Goal: Information Seeking & Learning: Learn about a topic

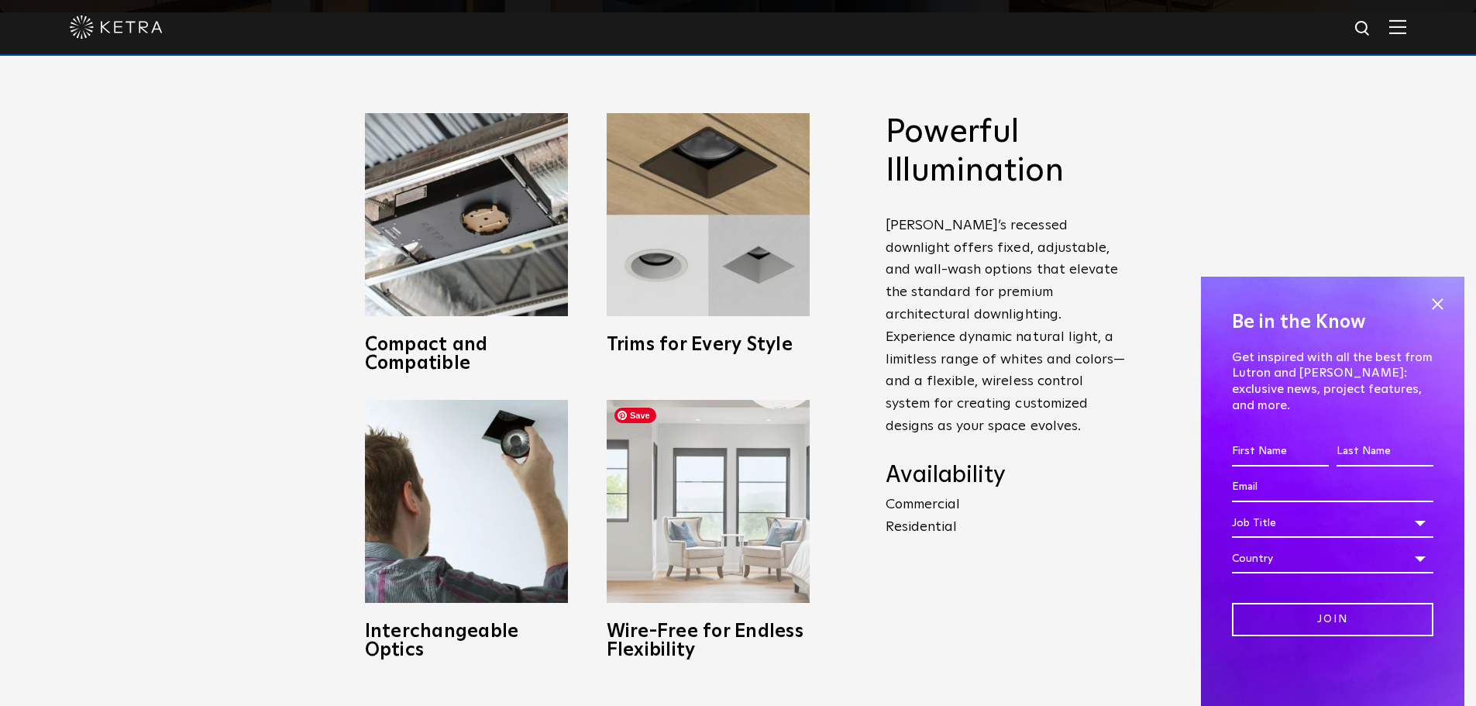
scroll to position [620, 0]
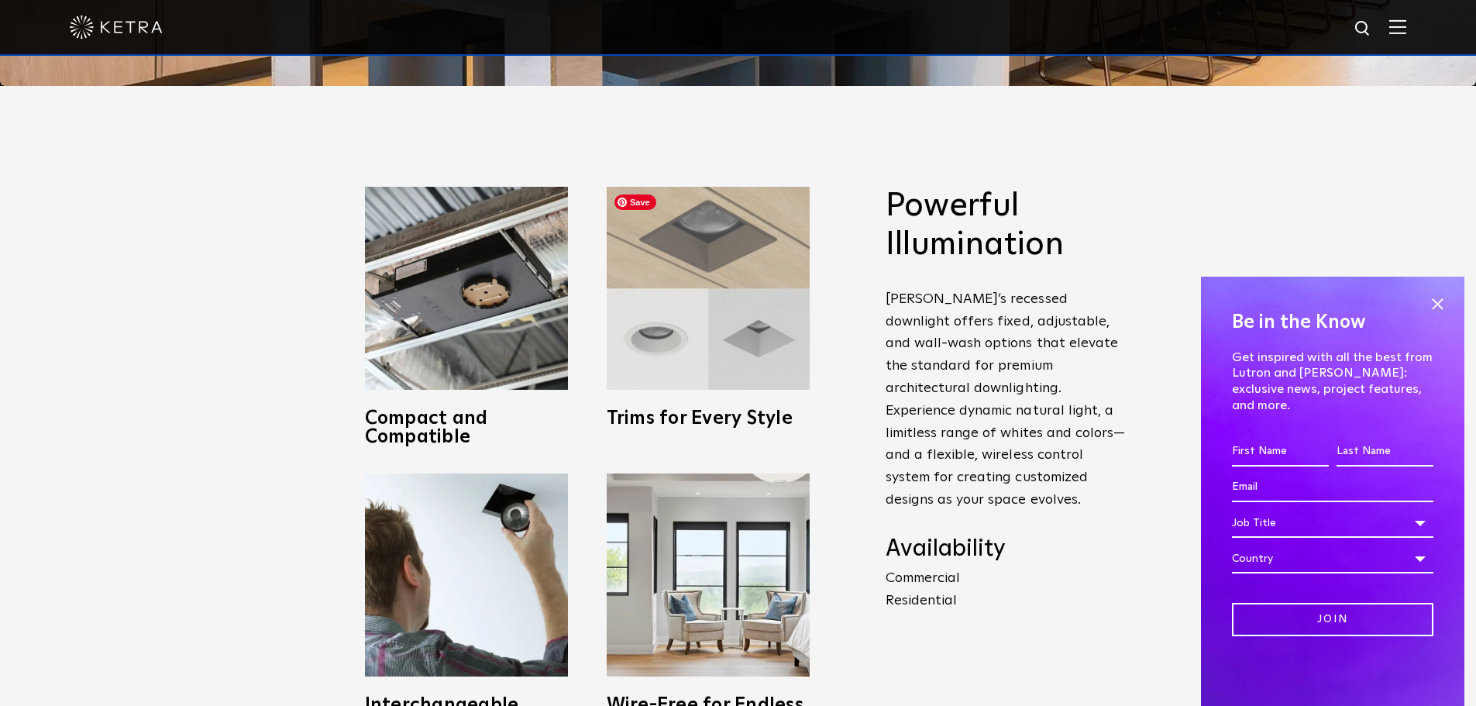
click at [651, 379] on img at bounding box center [708, 288] width 203 height 203
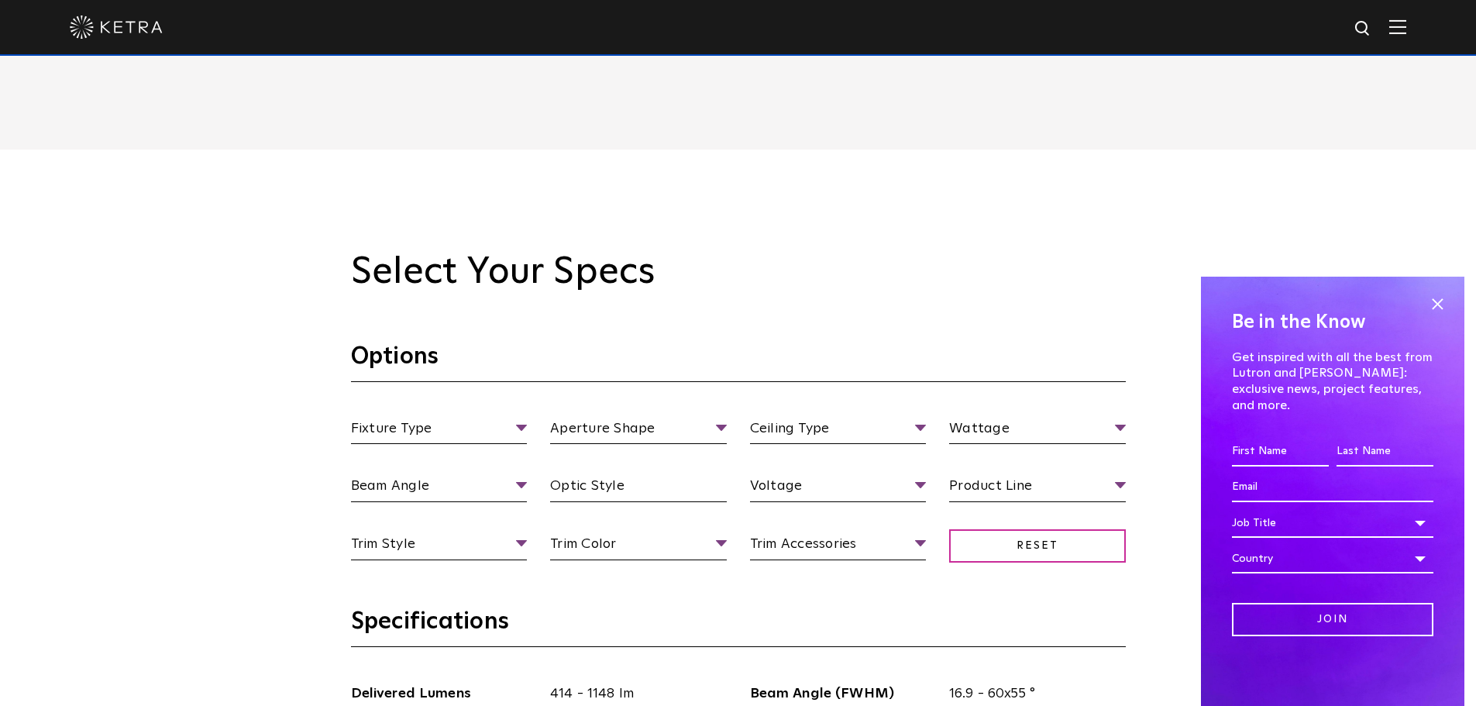
scroll to position [1394, 0]
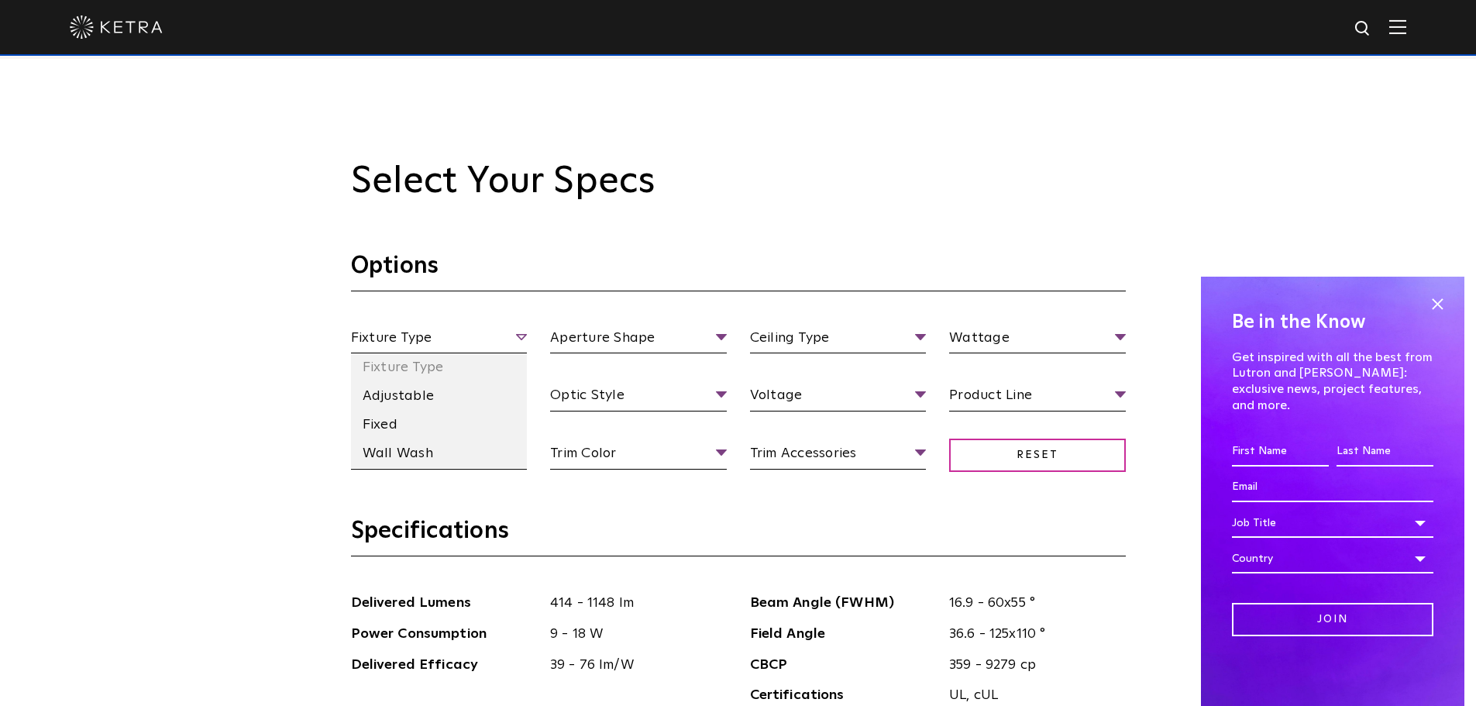
click at [517, 335] on span "Fixture Type" at bounding box center [439, 340] width 177 height 27
click at [438, 394] on li "Adjustable" at bounding box center [439, 396] width 177 height 29
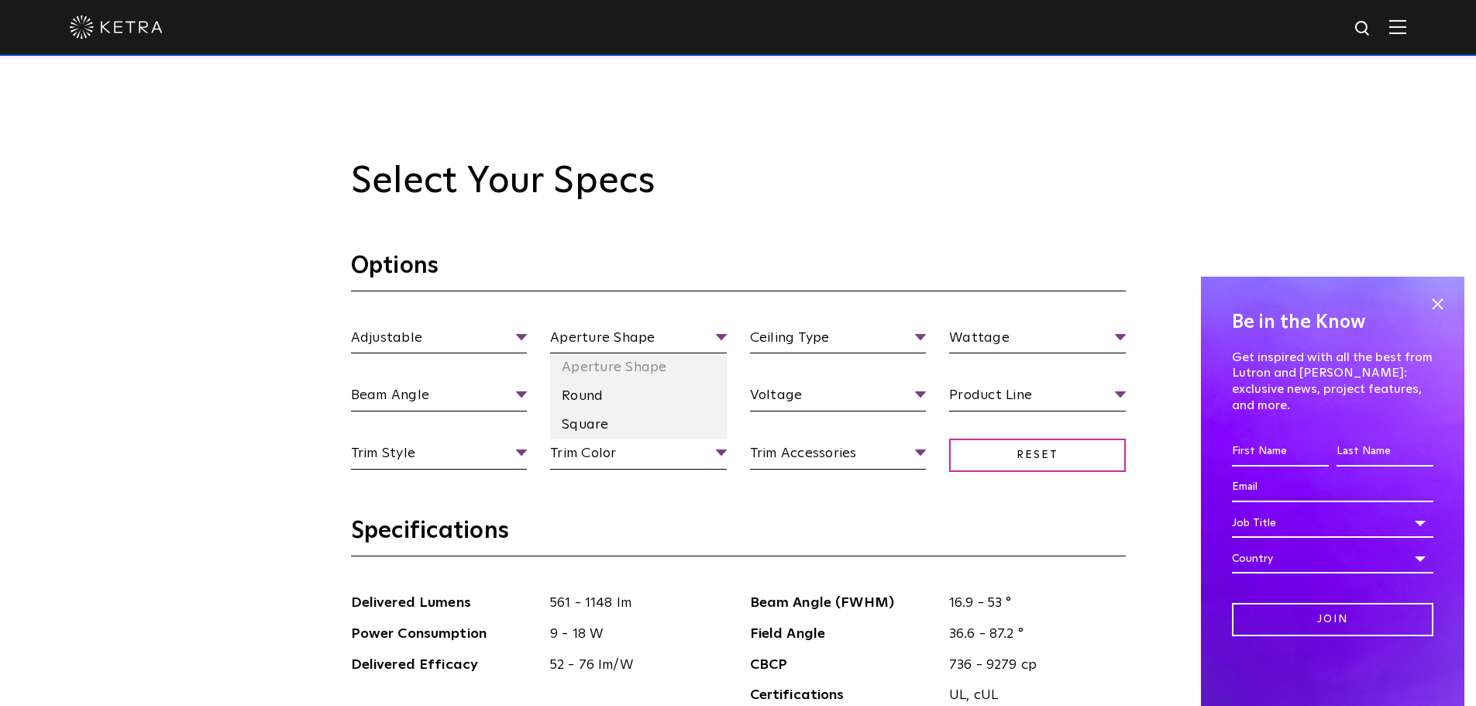
click at [604, 403] on li "Round" at bounding box center [638, 396] width 177 height 29
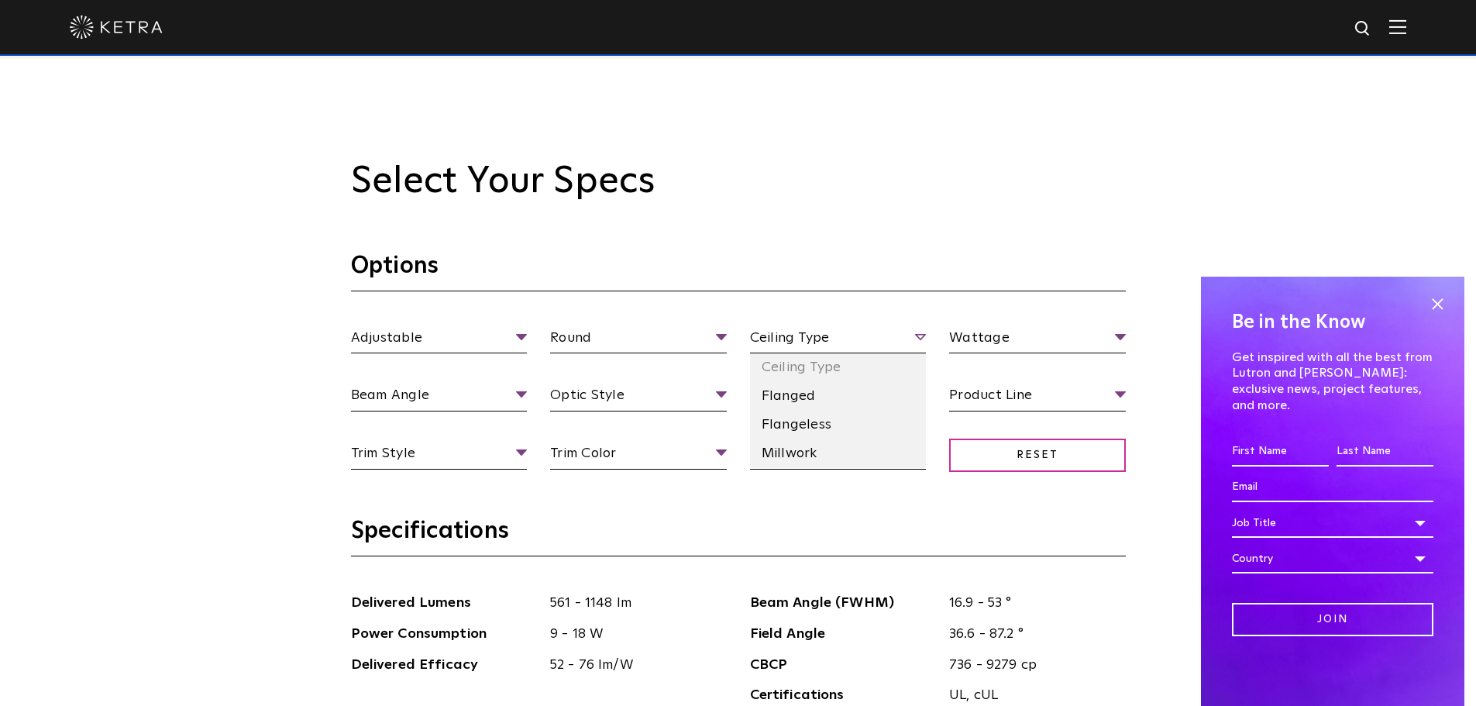
click at [810, 335] on span "Ceiling Type" at bounding box center [838, 340] width 177 height 27
click at [838, 418] on li "Flangeless" at bounding box center [838, 425] width 177 height 29
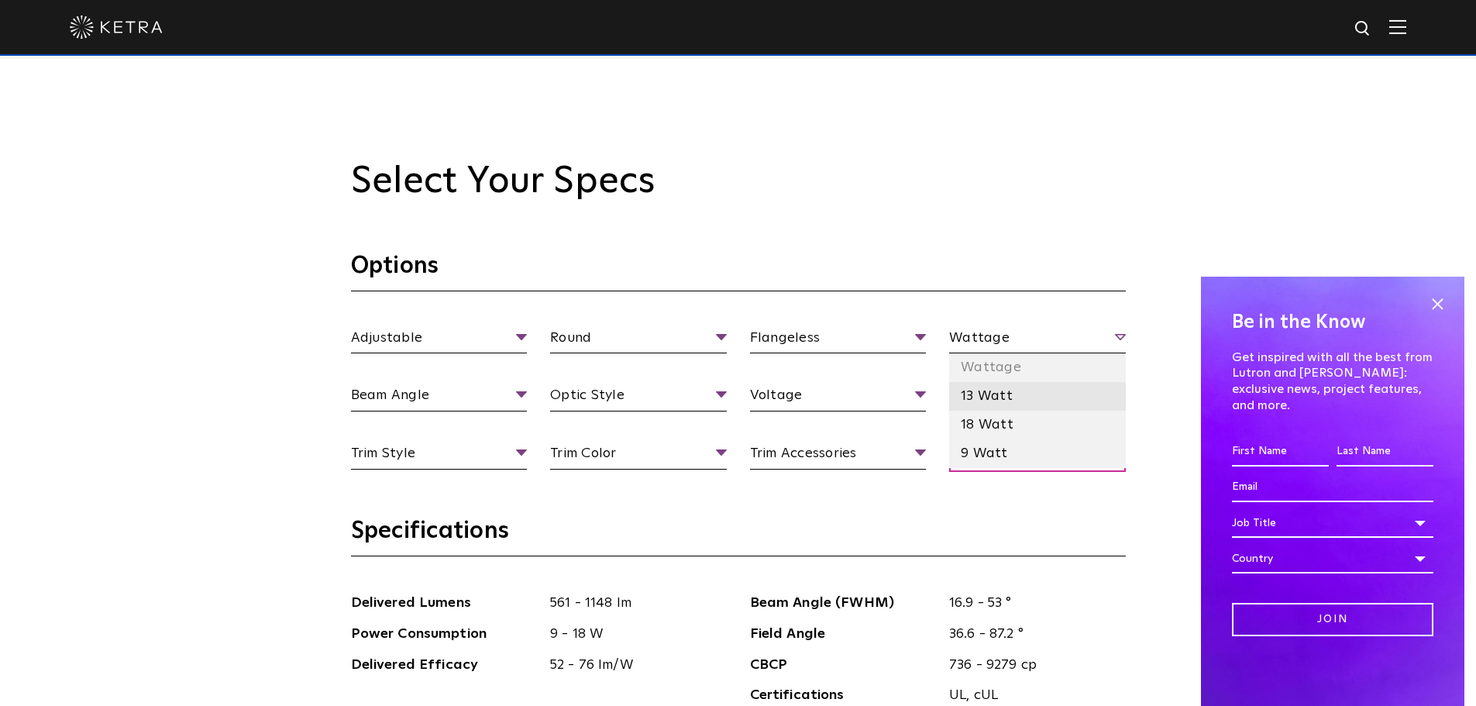
click at [1010, 396] on li "13 Watt" at bounding box center [1037, 396] width 177 height 29
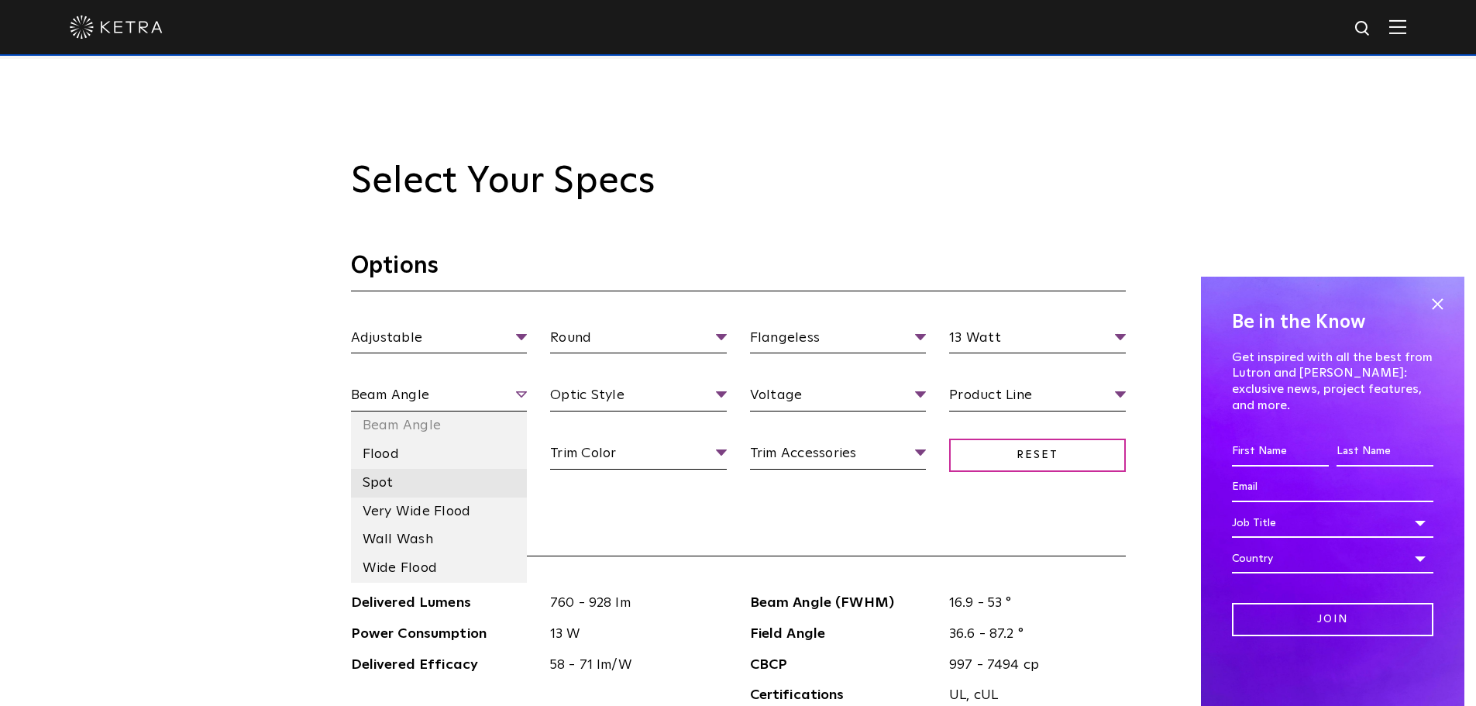
click at [430, 491] on li "Spot" at bounding box center [439, 483] width 177 height 29
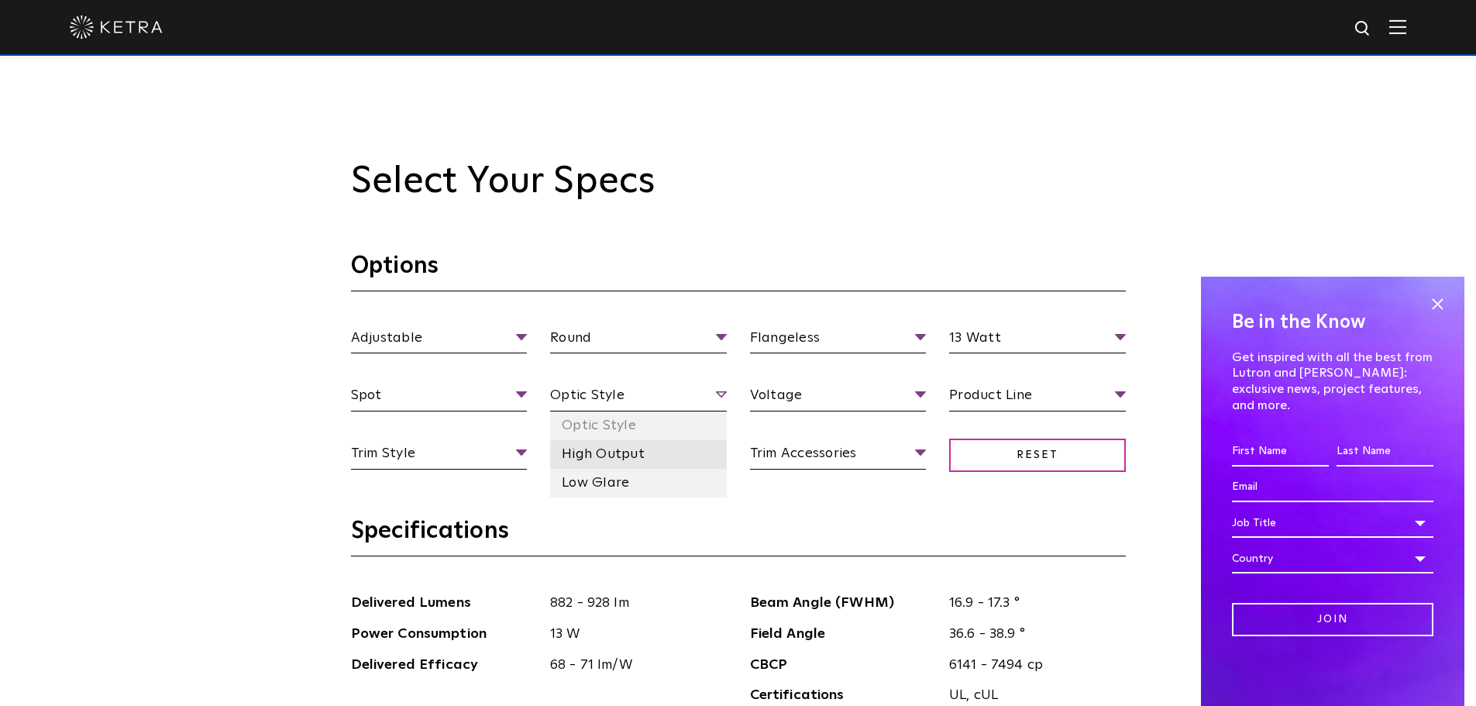
click at [637, 454] on li "High Output" at bounding box center [638, 454] width 177 height 29
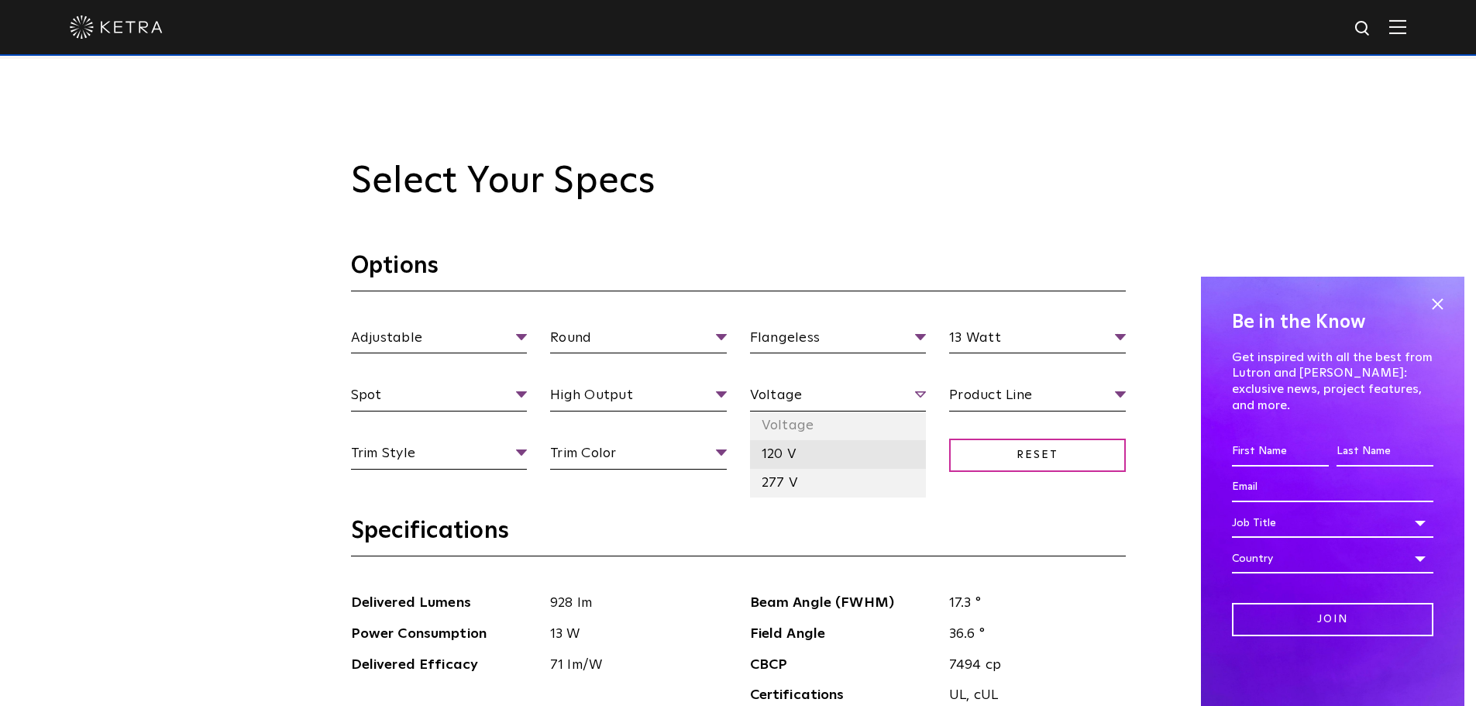
click at [833, 450] on li "120 V" at bounding box center [838, 454] width 177 height 29
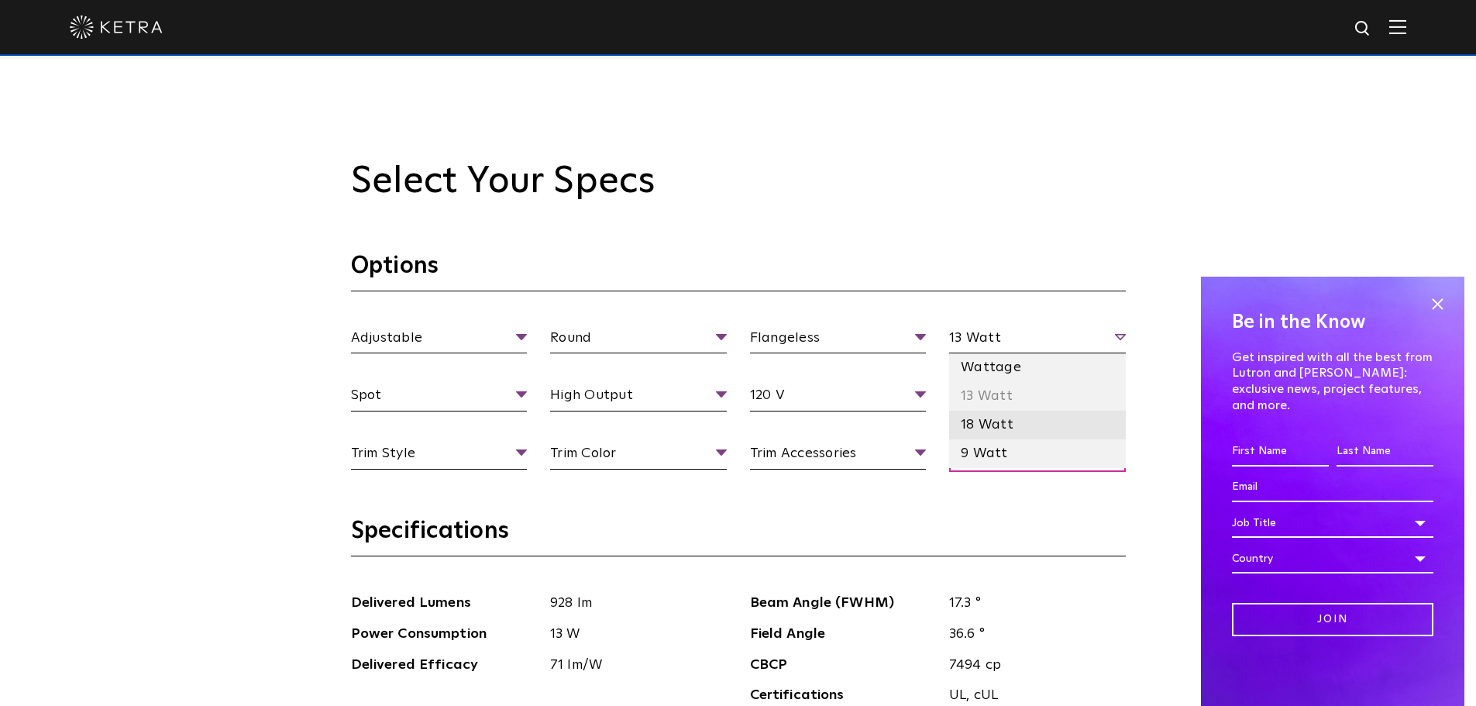
click at [1017, 428] on li "18 Watt" at bounding box center [1037, 425] width 177 height 29
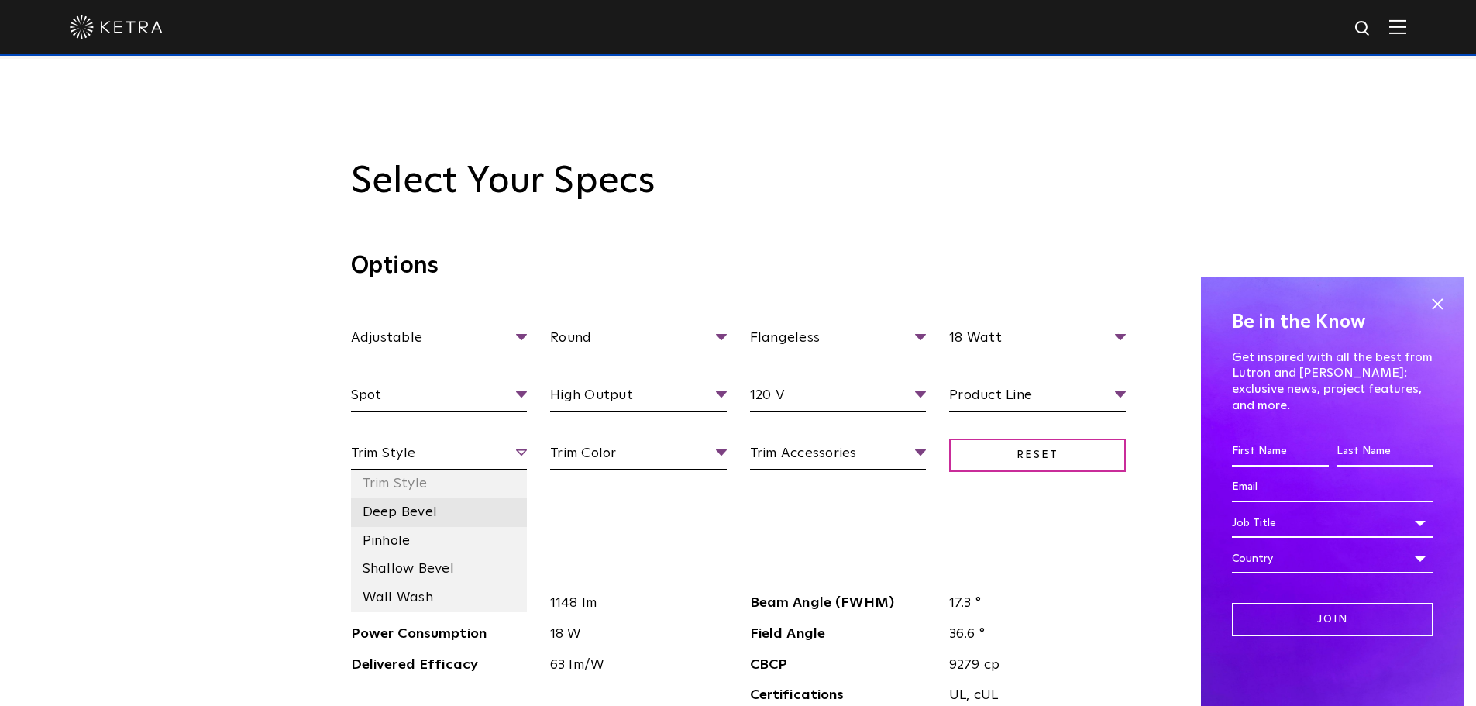
click at [422, 512] on li "Deep Bevel" at bounding box center [439, 512] width 177 height 29
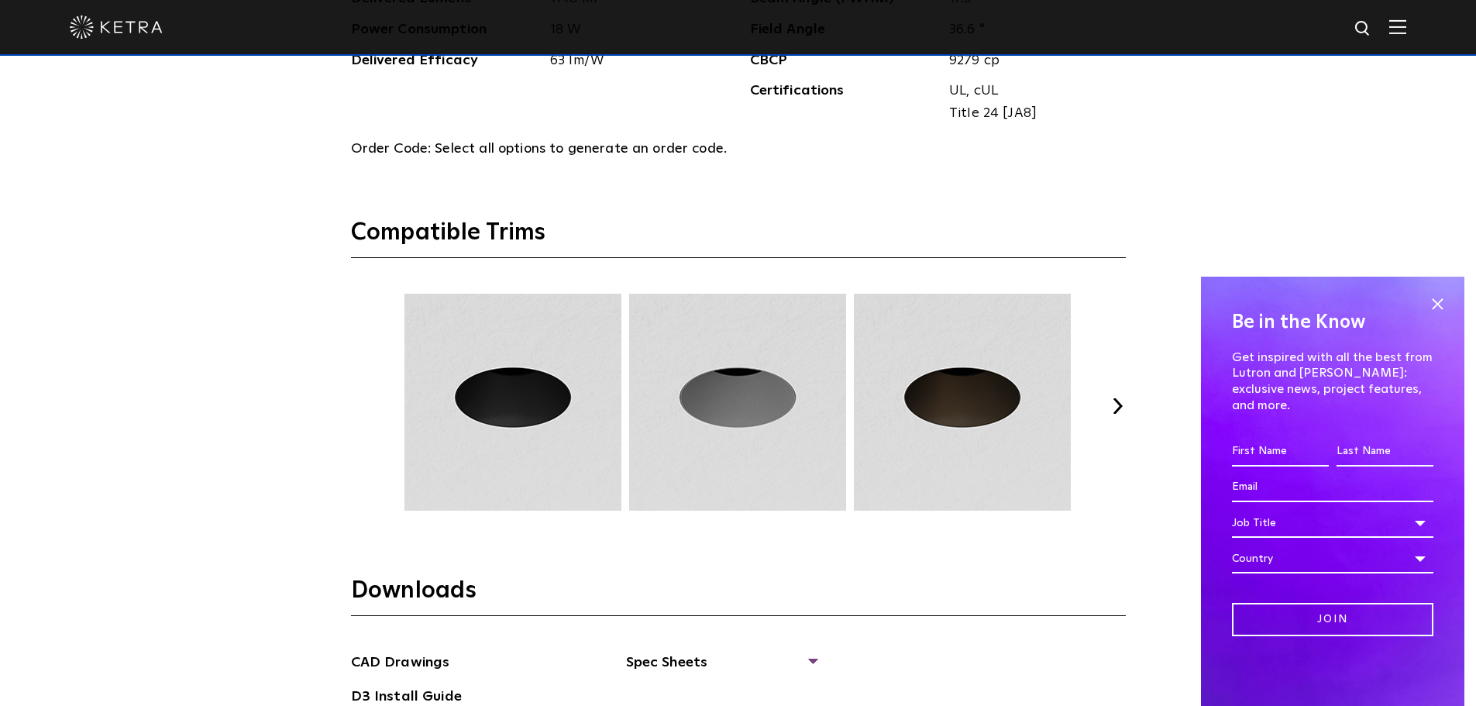
scroll to position [2014, 0]
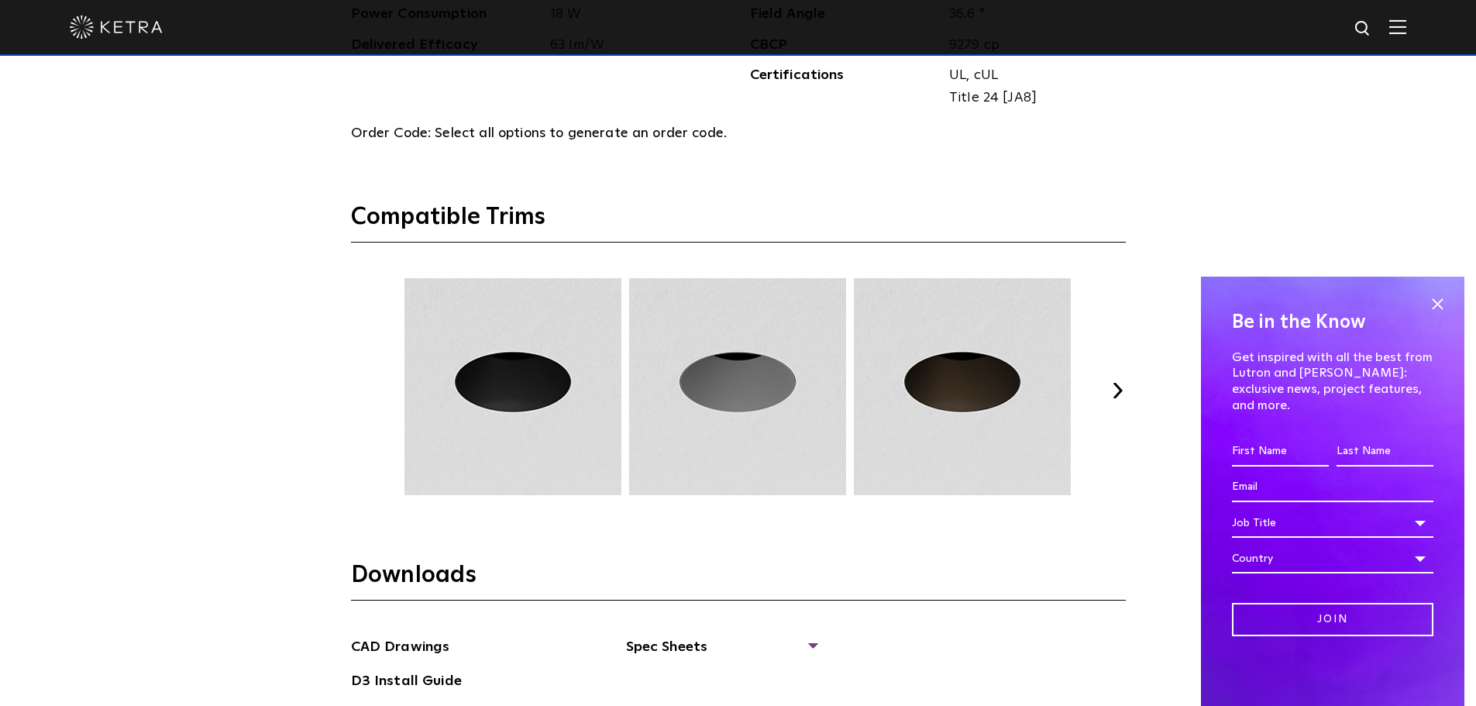
click at [1119, 393] on button "Next" at bounding box center [1117, 390] width 15 height 15
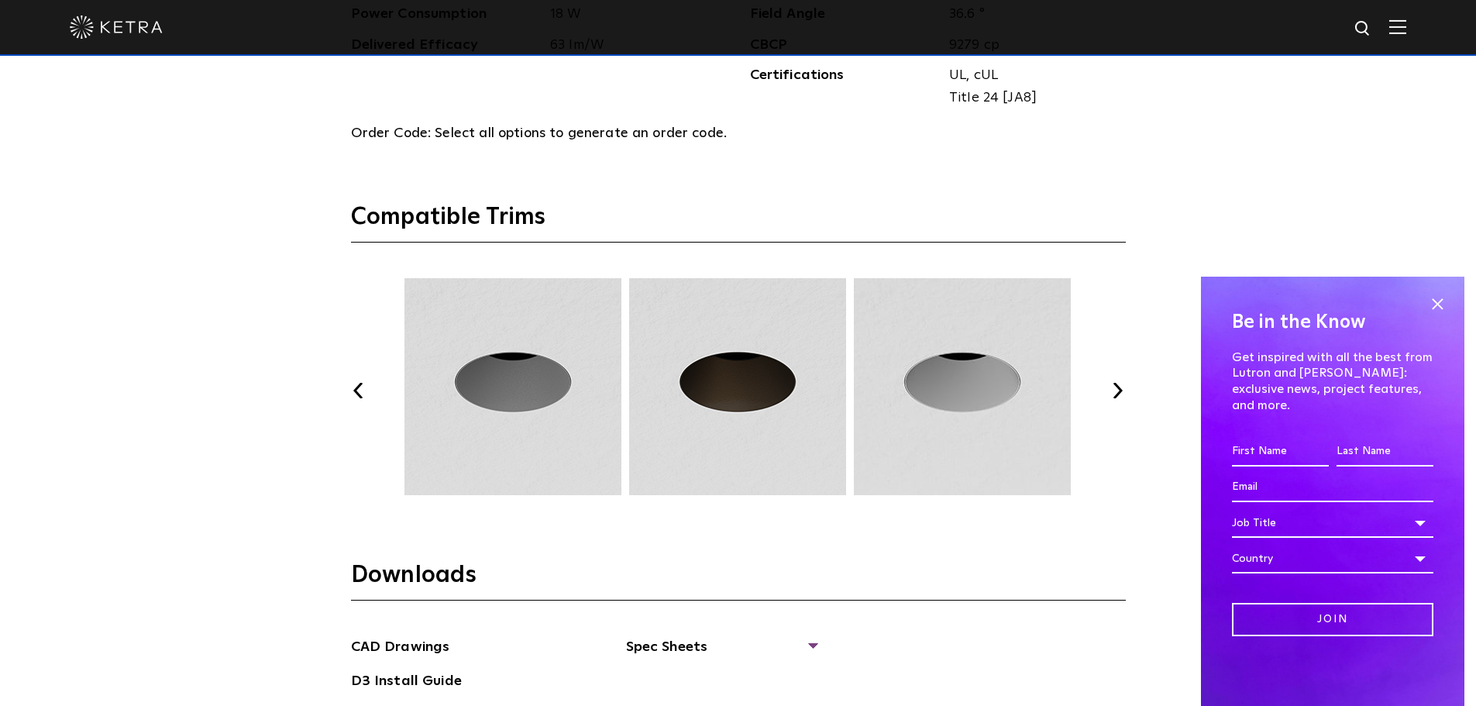
click at [1119, 393] on button "Next" at bounding box center [1117, 390] width 15 height 15
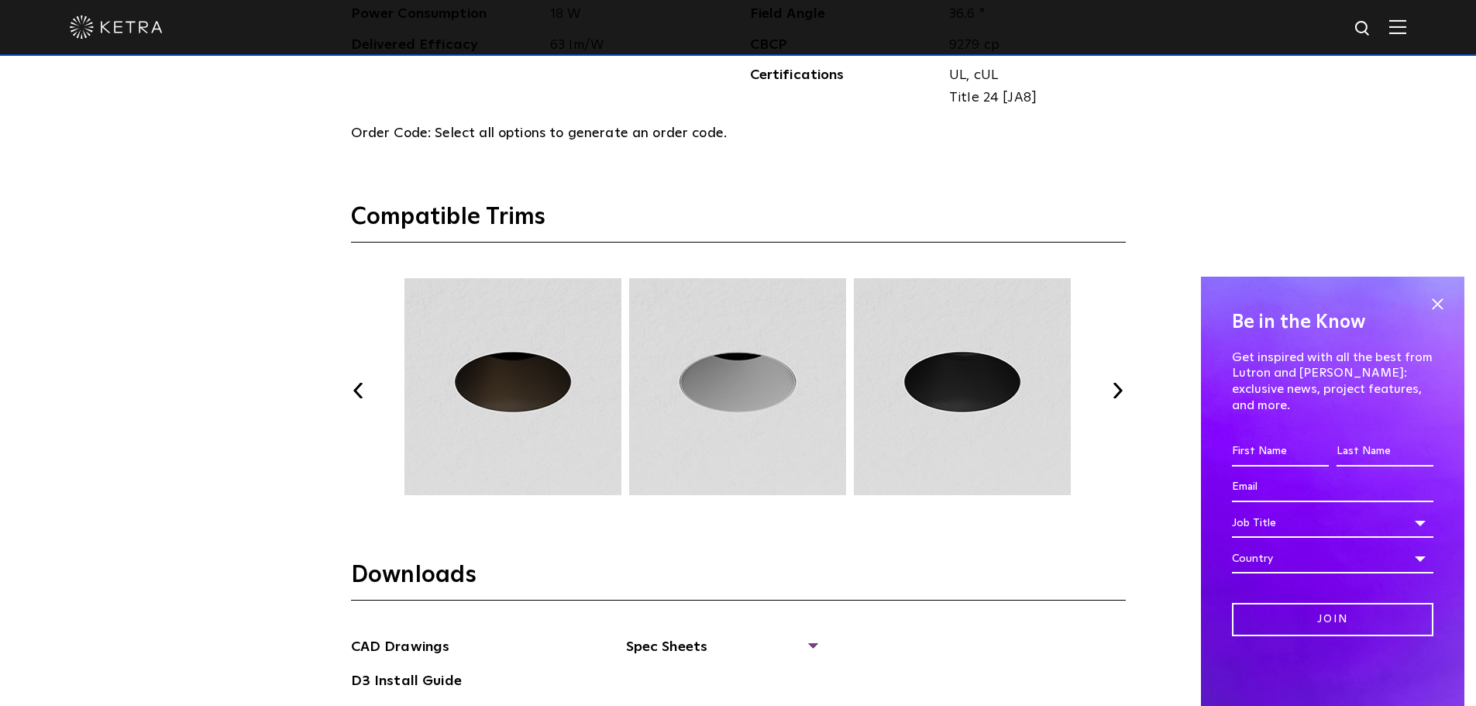
click at [1119, 393] on button "Next" at bounding box center [1117, 390] width 15 height 15
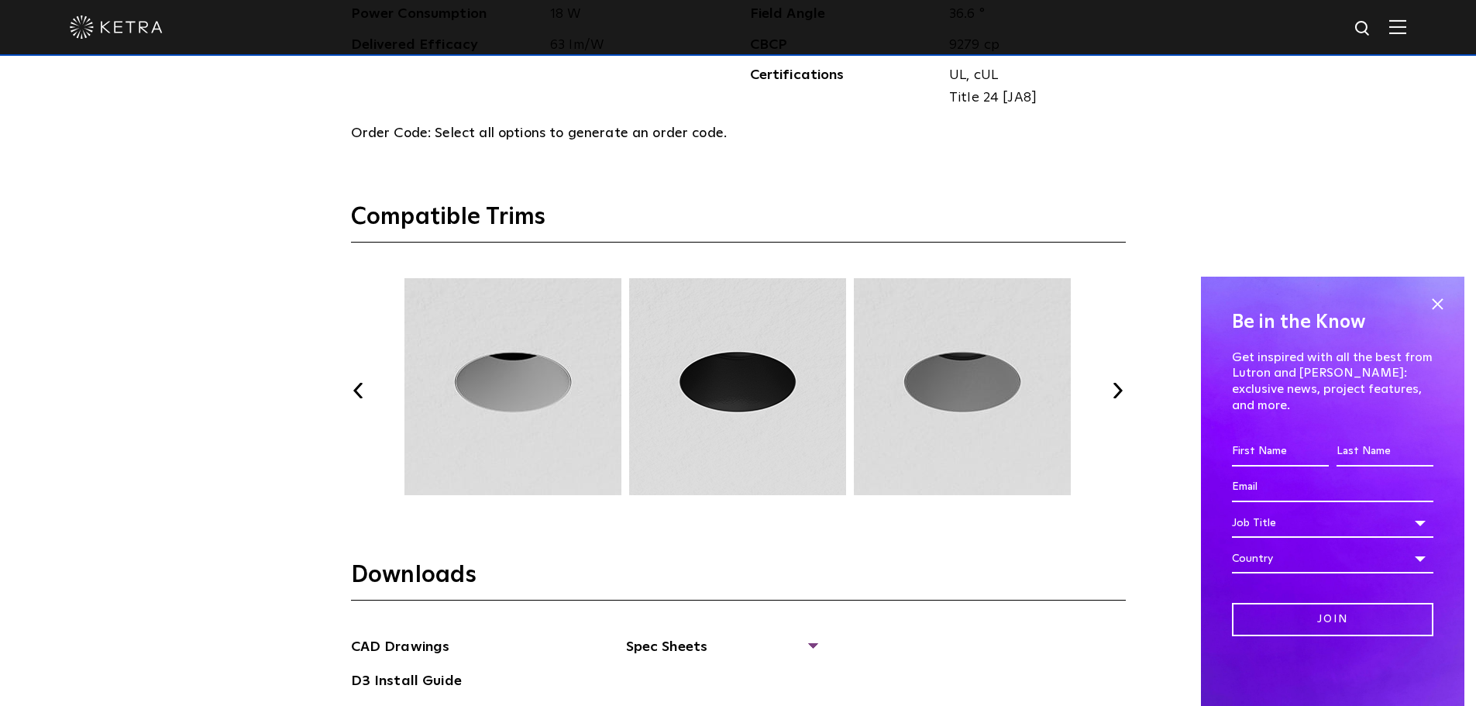
click at [1119, 393] on button "Next" at bounding box center [1117, 390] width 15 height 15
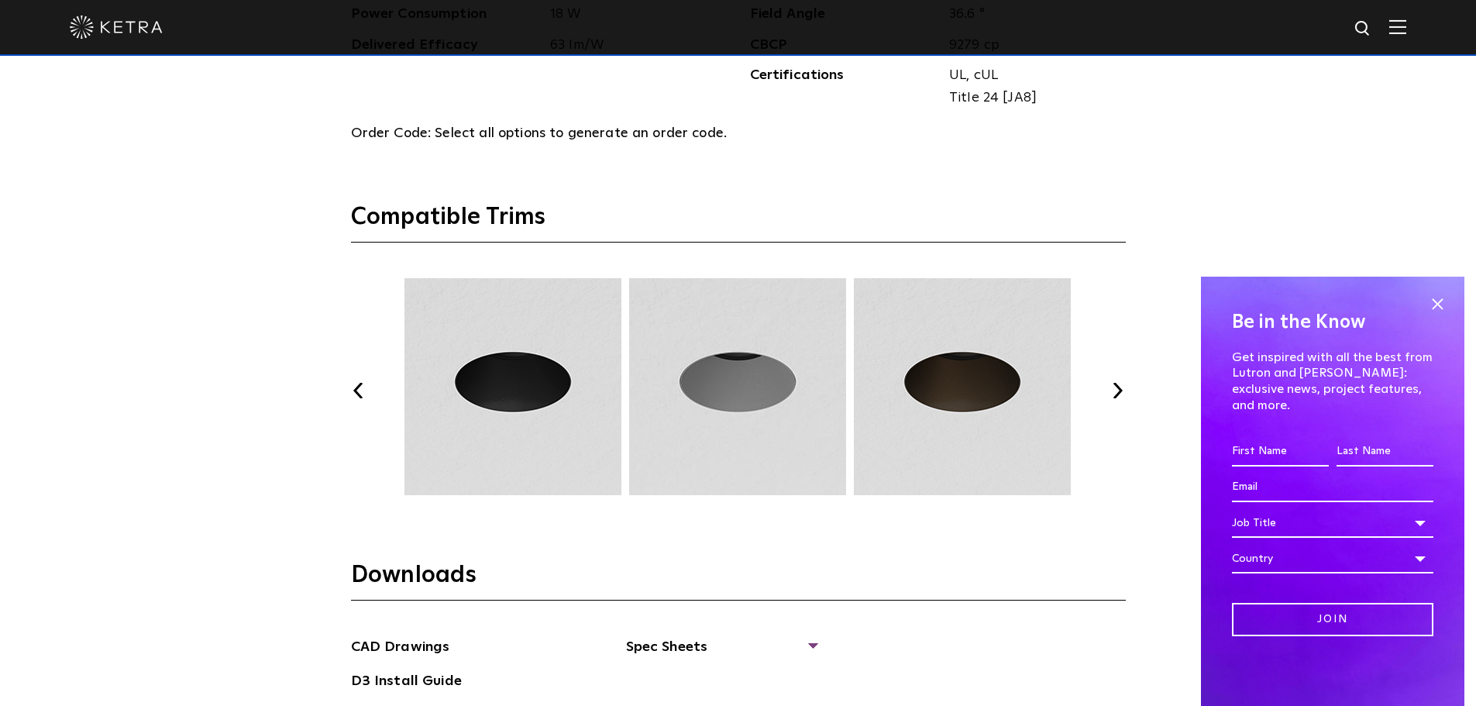
click at [1119, 393] on button "Next" at bounding box center [1117, 390] width 15 height 15
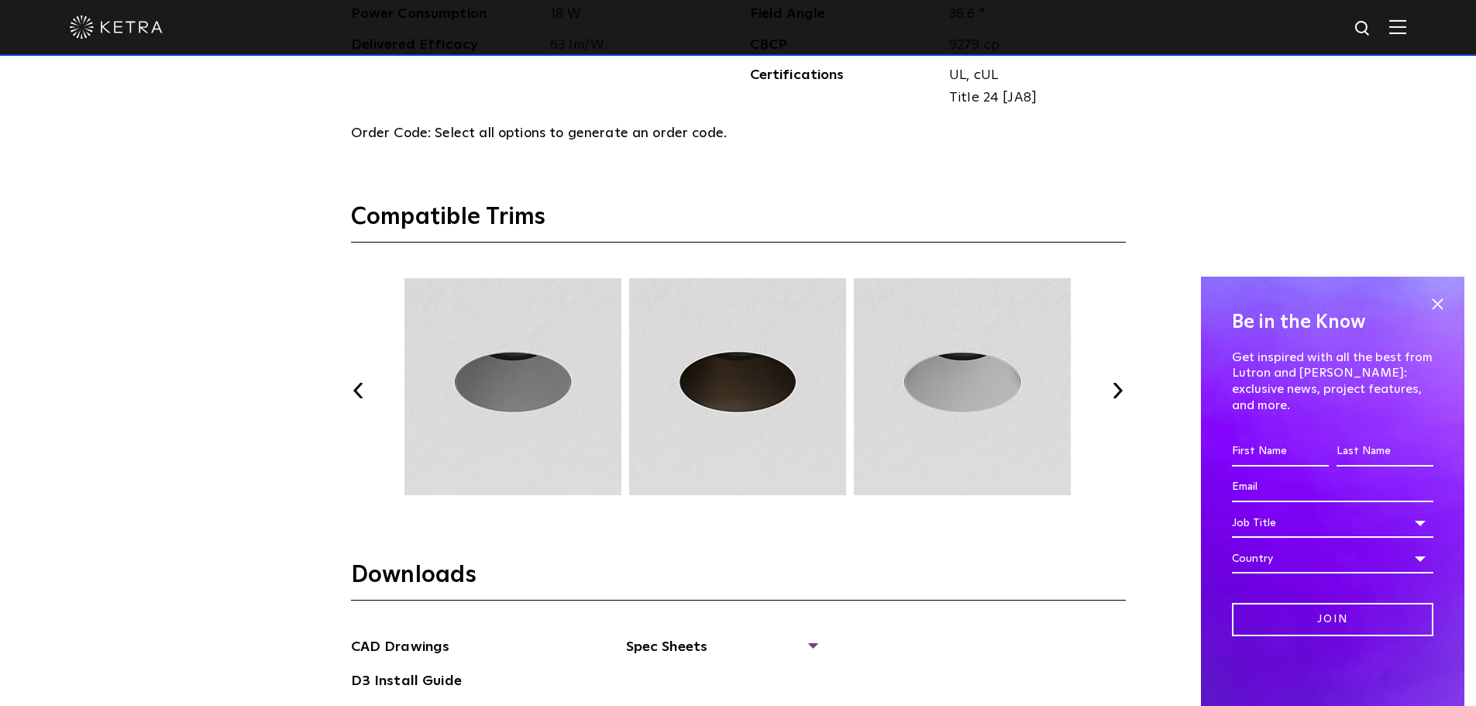
click at [1119, 392] on button "Next" at bounding box center [1117, 390] width 15 height 15
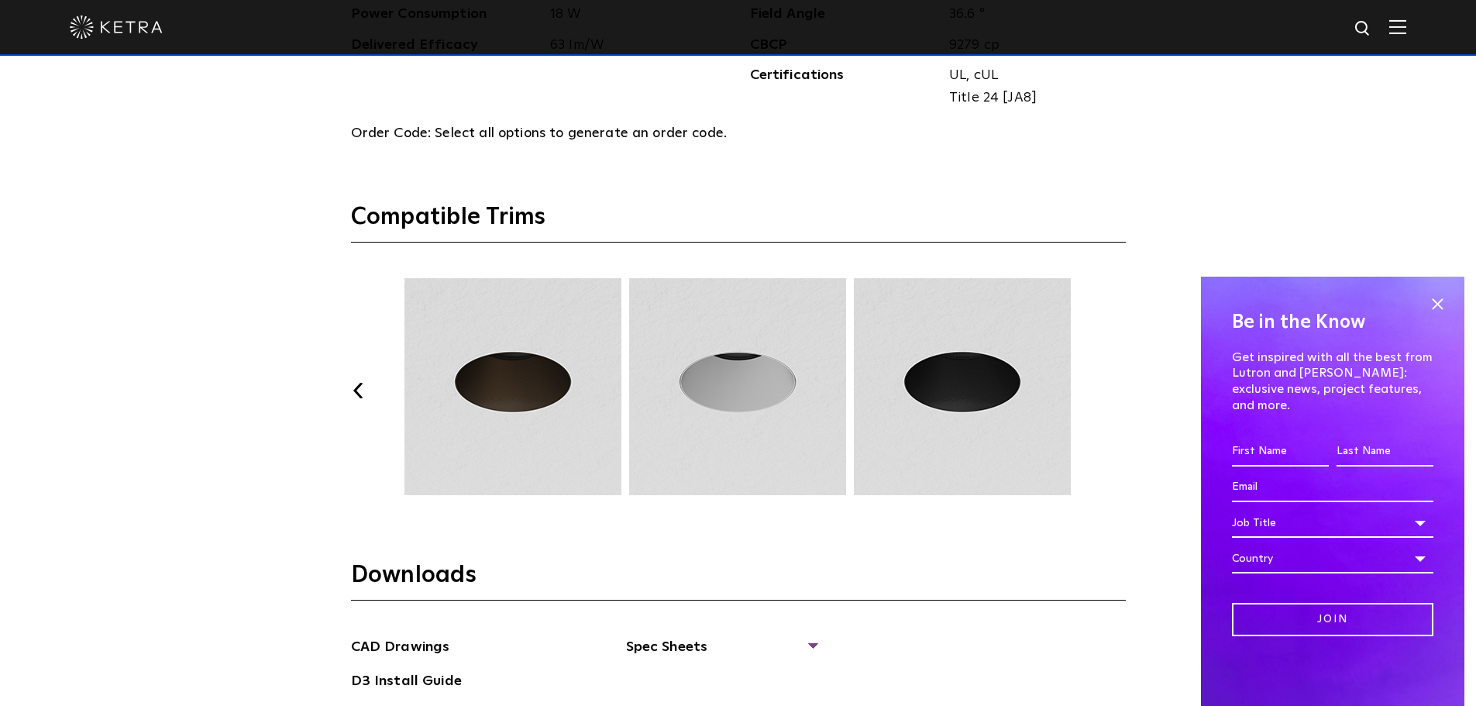
click at [1119, 392] on button "Next" at bounding box center [1117, 390] width 15 height 15
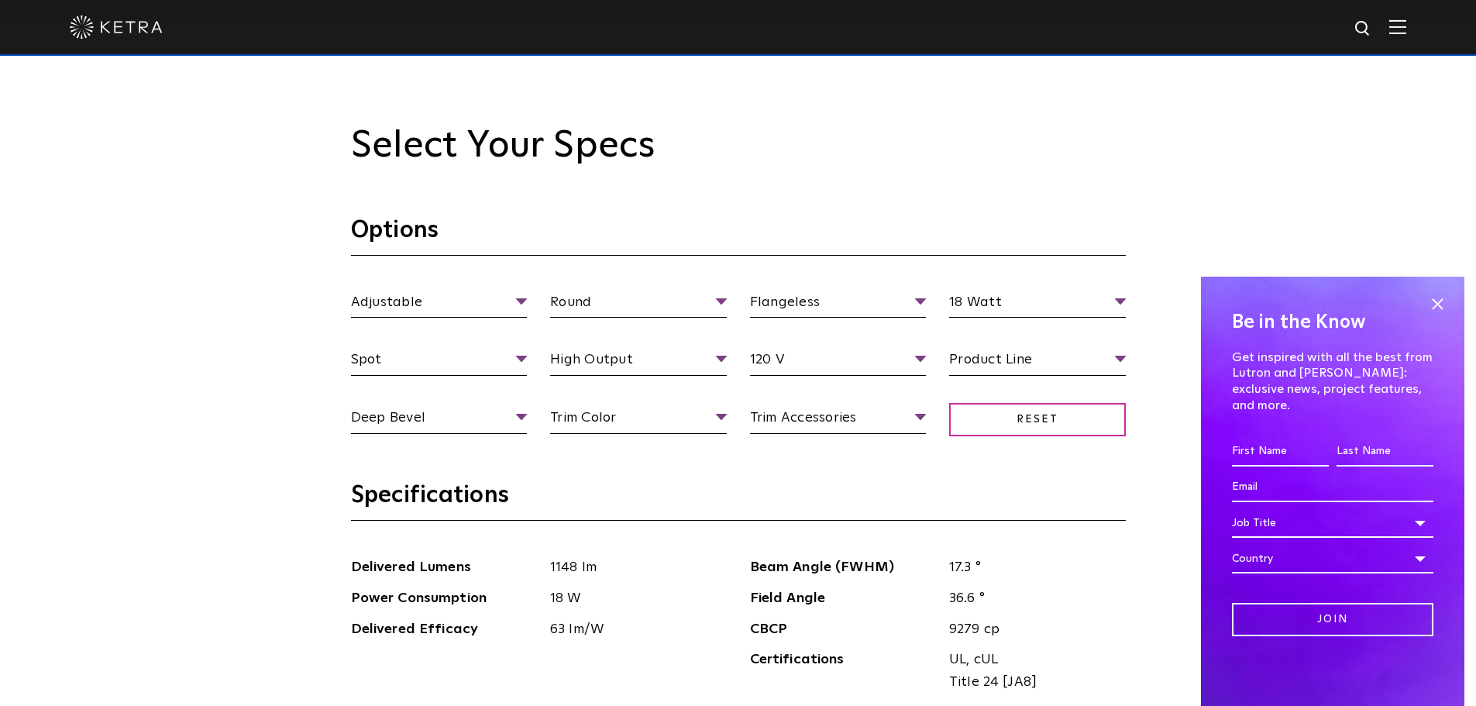
scroll to position [1394, 0]
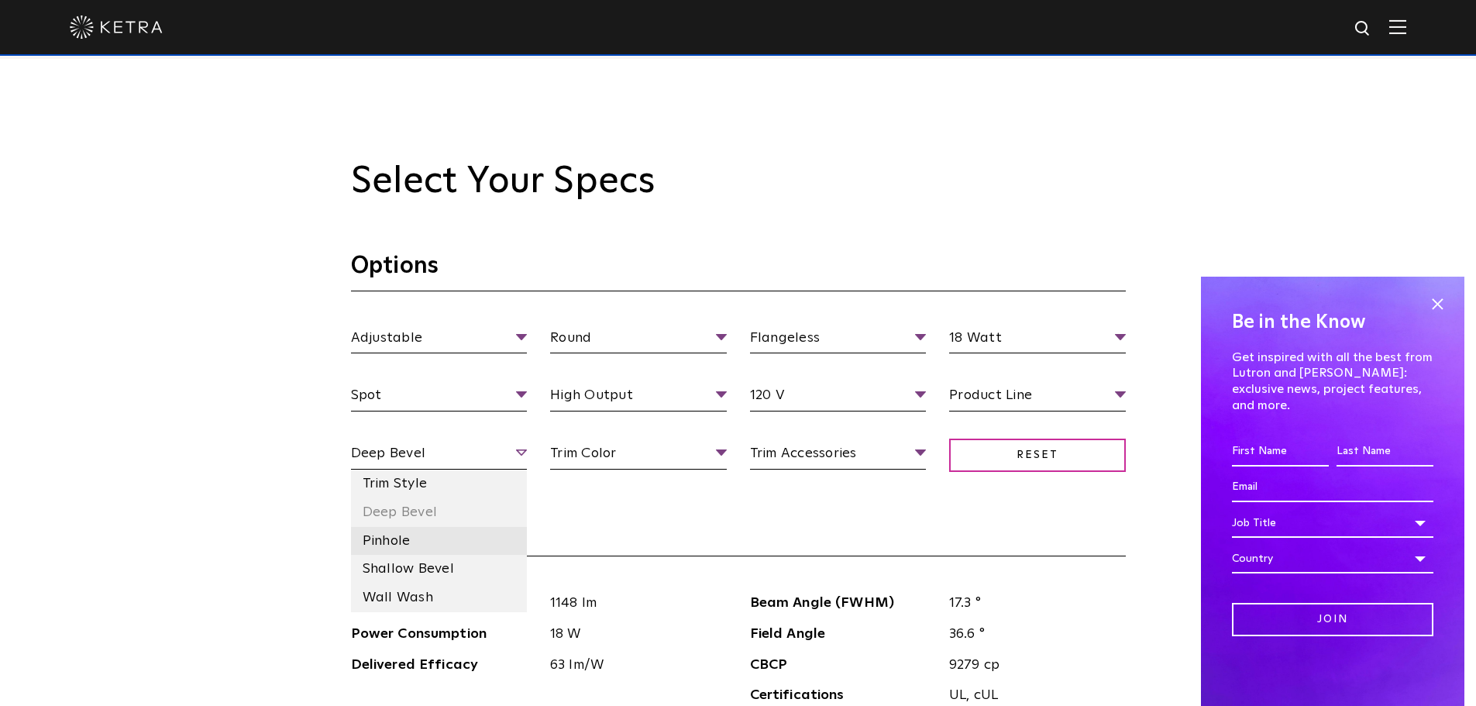
click at [402, 540] on li "Pinhole" at bounding box center [439, 541] width 177 height 29
